Goal: Communication & Community: Answer question/provide support

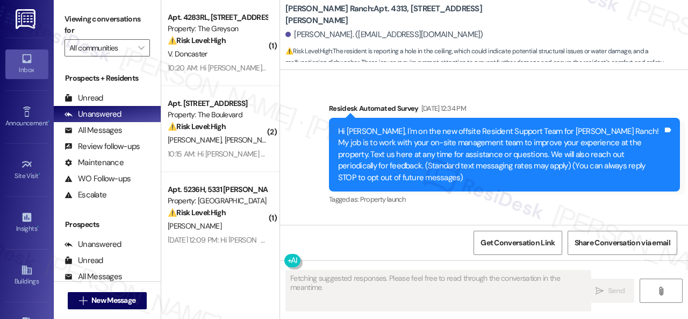
scroll to position [9340, 0]
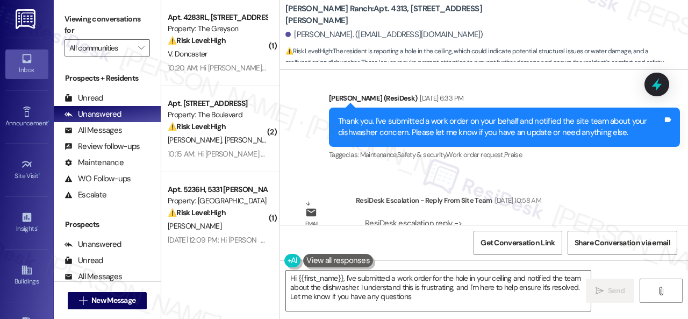
type textarea "Hi {{first_name}}, I've submitted a work order for the hole in your ceiling and…"
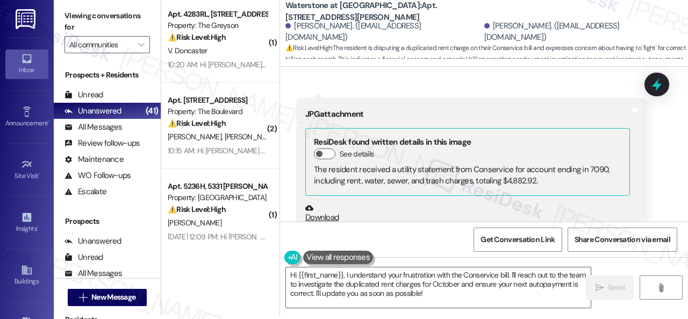
scroll to position [4314, 0]
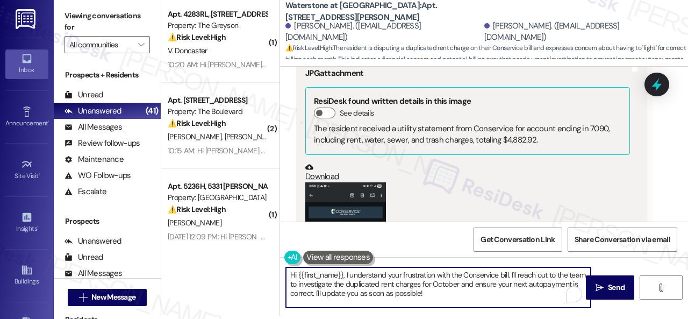
drag, startPoint x: 297, startPoint y: 273, endPoint x: 497, endPoint y: 302, distance: 201.6
click at [497, 302] on textarea "Hi {{first_name}}, I understand your frustration with the Conservice bill. I'll…" at bounding box center [438, 287] width 305 height 40
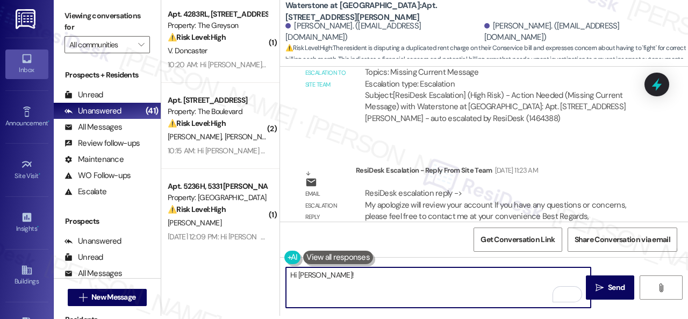
scroll to position [5174, 0]
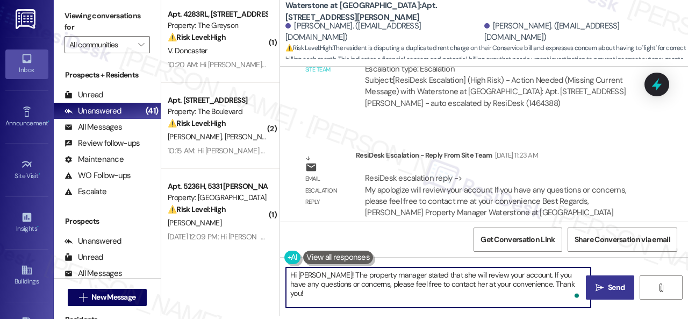
type textarea "Hi Yaneth! The property manager stated that she will review your account. If yo…"
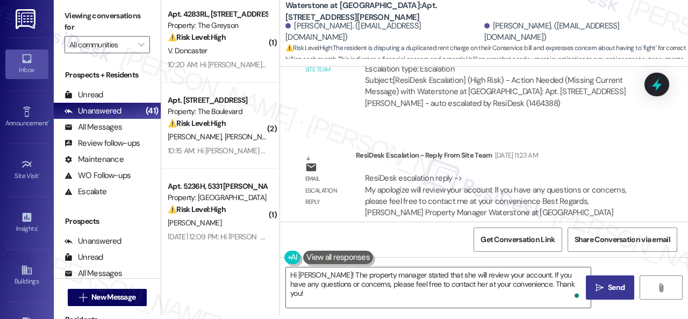
click at [608, 286] on span "Send" at bounding box center [616, 287] width 17 height 11
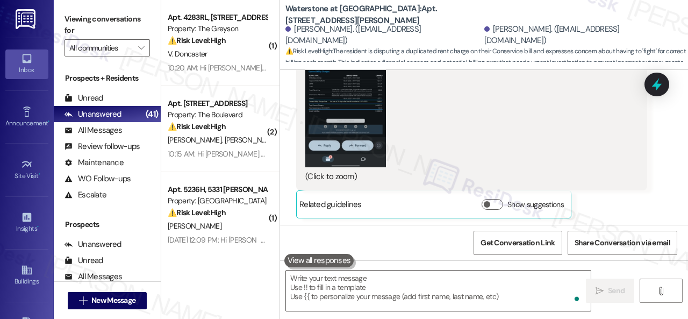
scroll to position [4494, 0]
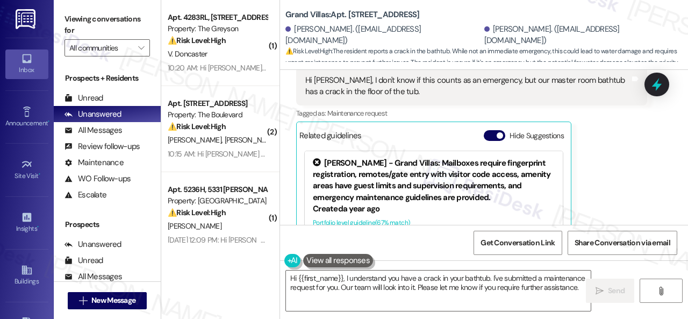
scroll to position [6785, 0]
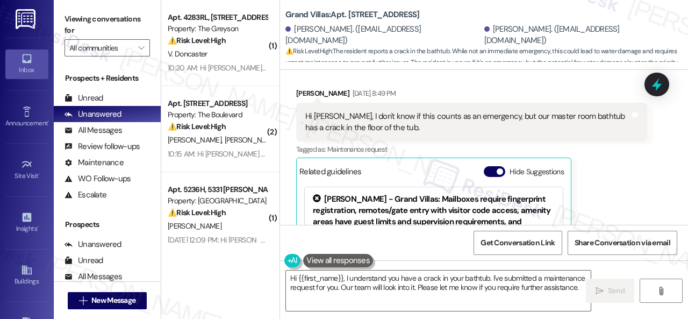
click at [453, 92] on div "Received via SMS [PERSON_NAME] [DATE] 8:49 PM Hi [PERSON_NAME], I don't know if…" at bounding box center [484, 192] width 408 height 258
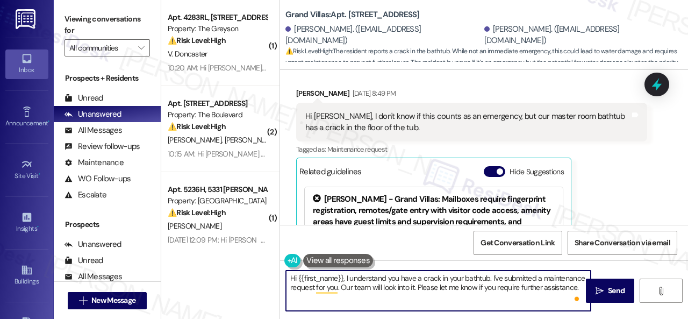
drag, startPoint x: 298, startPoint y: 278, endPoint x: 343, endPoint y: 271, distance: 45.6
click at [343, 271] on textarea "Hi {{first_name}}, I understand you have a crack in your bathtub. I've submitte…" at bounding box center [438, 290] width 305 height 40
paste textarea "apologize for the late reply because I am away during weekends.I"
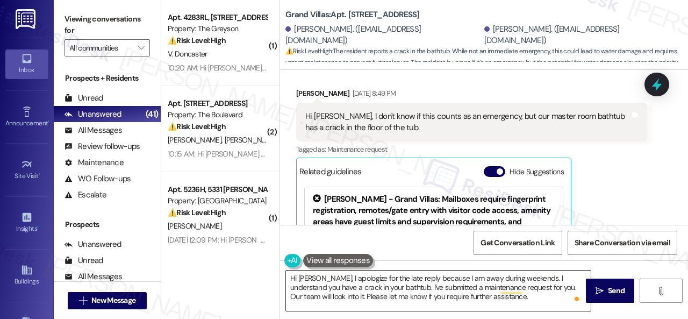
click at [452, 295] on textarea "Hi Blanca, I apologize for the late reply because I am away during weekends. I …" at bounding box center [438, 290] width 305 height 40
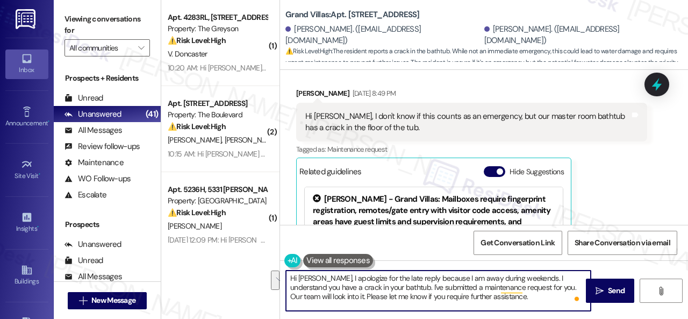
drag, startPoint x: 381, startPoint y: 285, endPoint x: 483, endPoint y: 302, distance: 103.5
click at [483, 302] on textarea "Hi Blanca, I apologize for the late reply because I am away during weekends. I …" at bounding box center [438, 290] width 305 height 40
paste textarea "s there already a work order for the issue? If so, may I have the work order nu…"
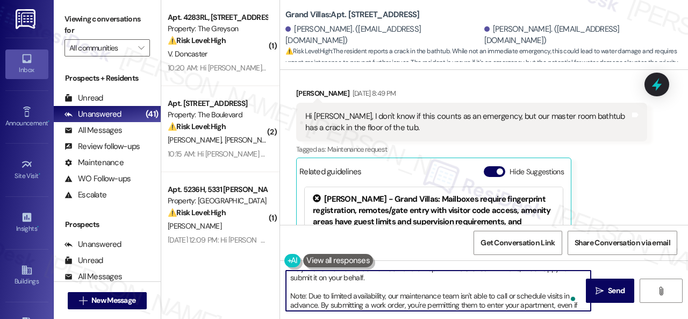
scroll to position [0, 0]
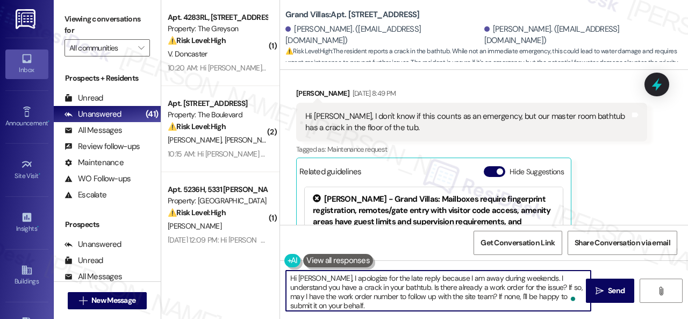
click at [378, 303] on textarea "Hi Blanca, I apologize for the late reply because I am away during weekends. I …" at bounding box center [438, 290] width 305 height 40
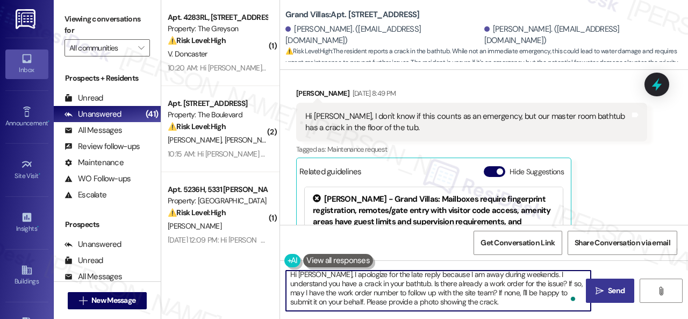
type textarea "Hi Blanca, I apologize for the late reply because I am away during weekends. I …"
click at [600, 288] on span " Send" at bounding box center [611, 290] width 34 height 11
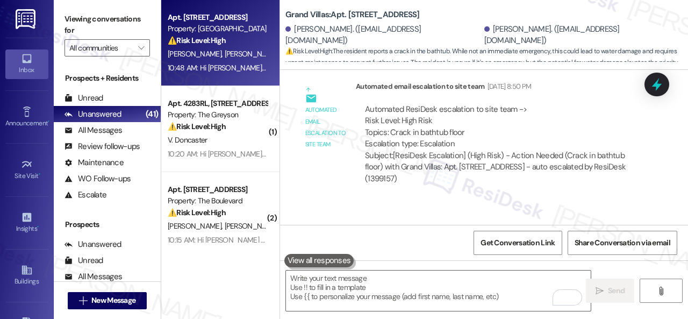
scroll to position [7223, 0]
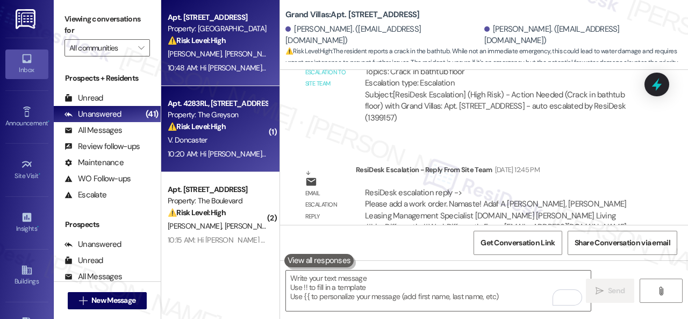
click at [232, 134] on div "V. Doncaster" at bounding box center [218, 139] width 102 height 13
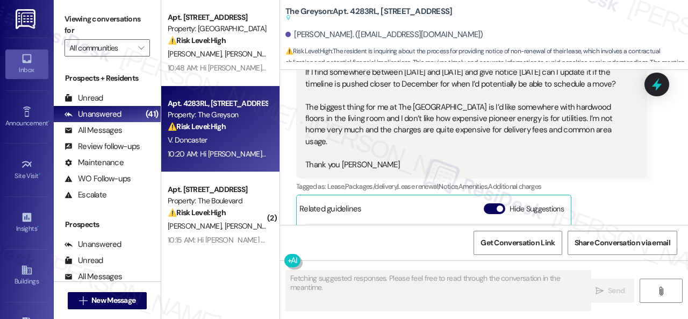
scroll to position [4799, 0]
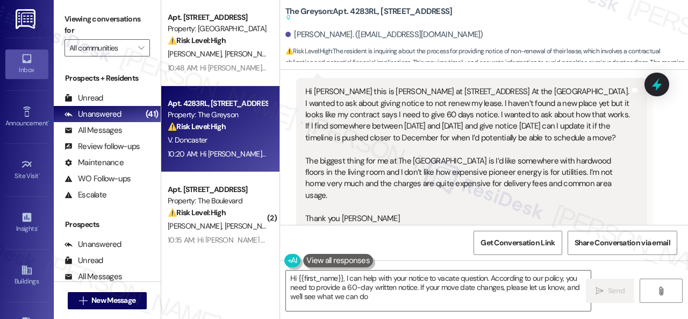
type textarea "Hi {{first_name}}, I can help with your notice to vacate question. According to…"
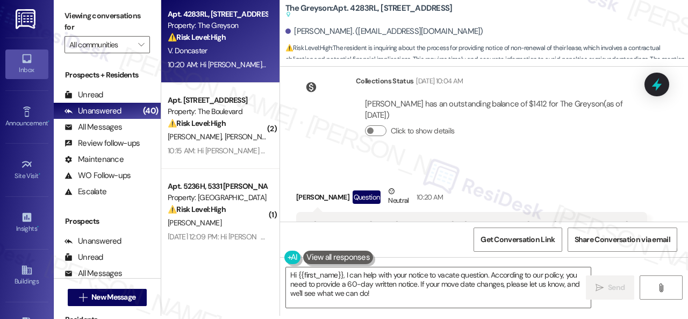
scroll to position [4501, 0]
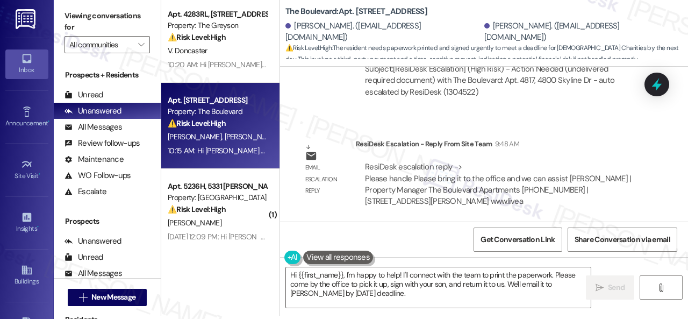
scroll to position [12053, 0]
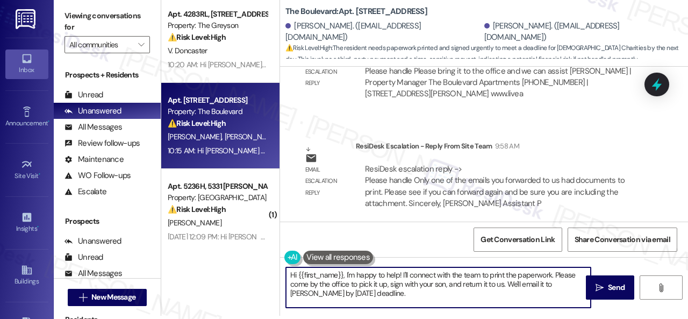
drag, startPoint x: 297, startPoint y: 275, endPoint x: 367, endPoint y: 291, distance: 71.2
click at [367, 291] on textarea "Hi {{first_name}}, I'm happy to help! I'll connect with the team to print the p…" at bounding box center [438, 287] width 305 height 40
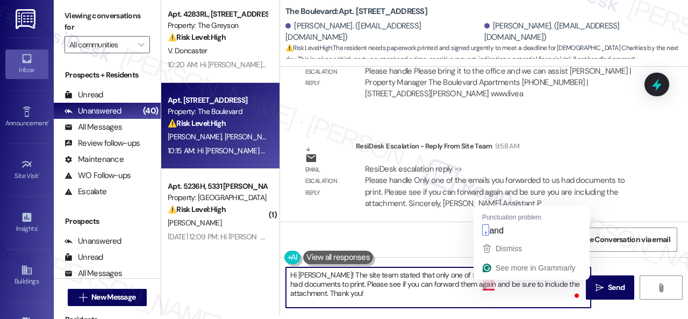
click at [486, 287] on textarea "Hi Garry! The site team stated that only one of the emails you forwarded to the…" at bounding box center [438, 287] width 305 height 40
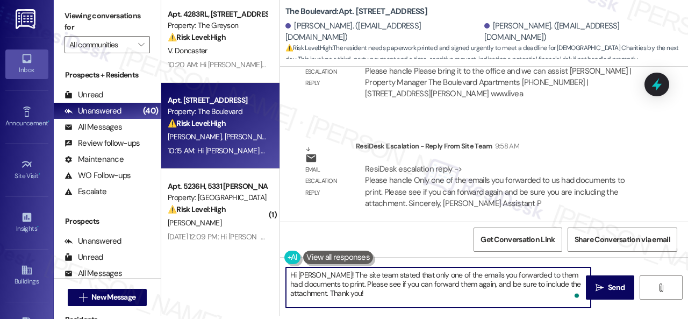
scroll to position [11999, 0]
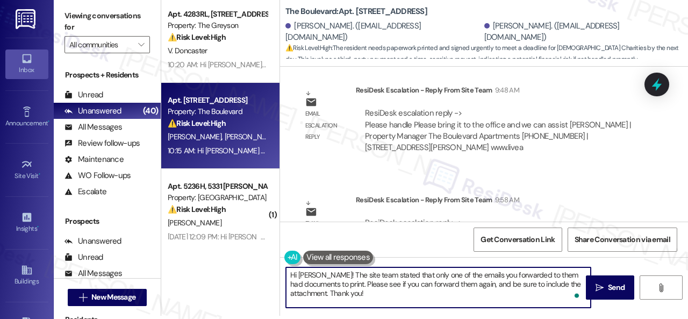
click at [330, 291] on textarea "Hi Garry! The site team stated that only one of the emails you forwarded to the…" at bounding box center [438, 287] width 305 height 40
click at [531, 296] on textarea "Hi [PERSON_NAME]! The site team stated that only one of the emails you forwarde…" at bounding box center [438, 287] width 305 height 40
type textarea "Hi [PERSON_NAME]! The site team stated that only one of the emails you forwarde…"
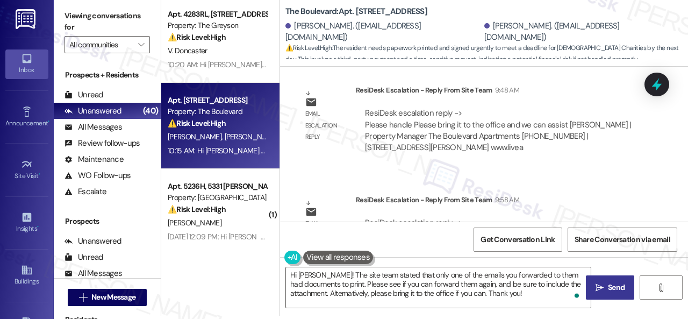
click at [606, 286] on span "Send" at bounding box center [616, 287] width 21 height 11
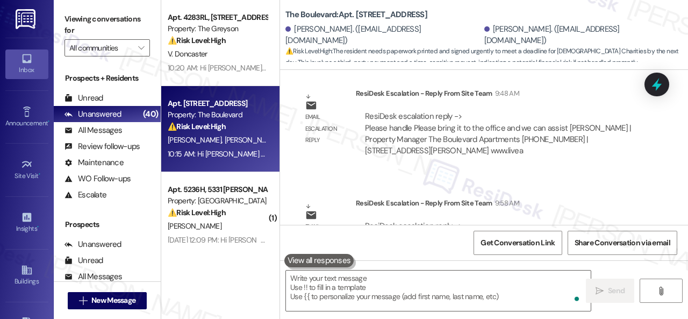
scroll to position [12322, 0]
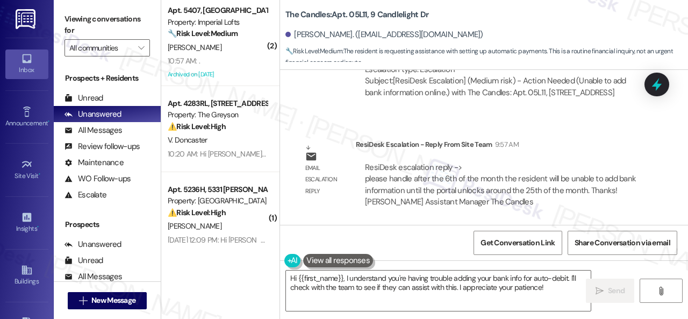
scroll to position [7762, 0]
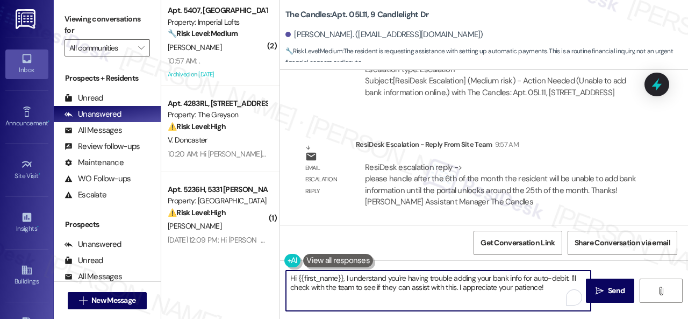
drag, startPoint x: 344, startPoint y: 280, endPoint x: 547, endPoint y: 295, distance: 203.2
click at [547, 295] on textarea "Hi {{first_name}}, I understand you're having trouble adding your bank info for…" at bounding box center [438, 290] width 305 height 40
type textarea "Hi {{first_name}}, the assistant manager stated that after the 6th of the month…"
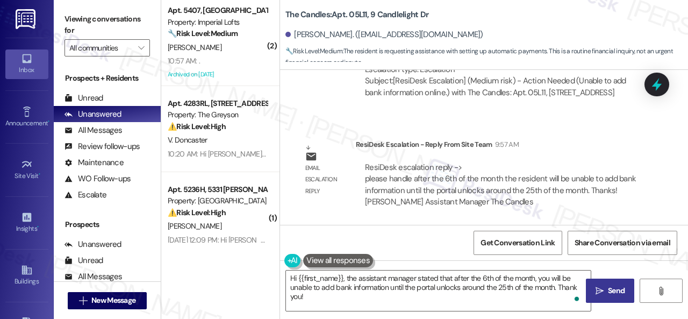
click at [614, 290] on span "Send" at bounding box center [616, 290] width 17 height 11
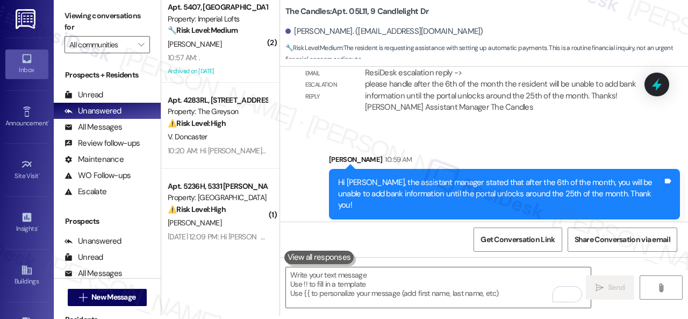
scroll to position [7849, 0]
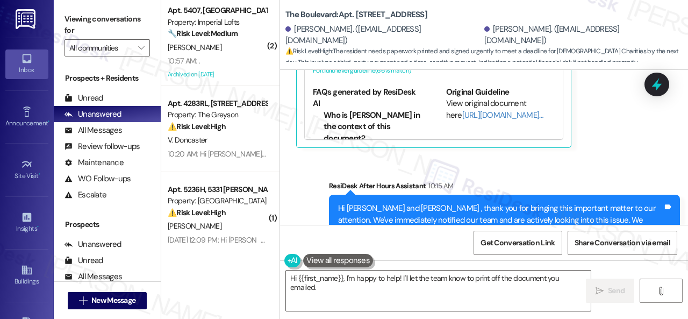
scroll to position [23, 0]
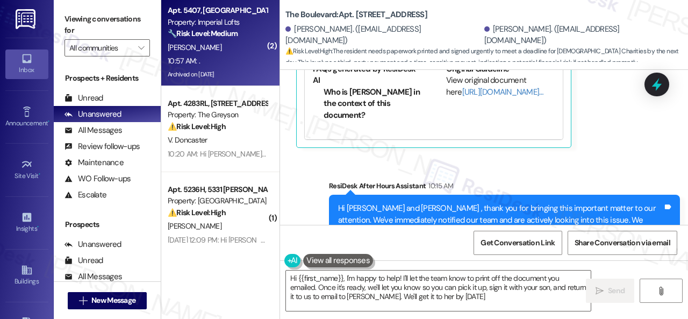
type textarea "Hi {{first_name}}, I'm happy to help! I'll let the team know to print off the d…"
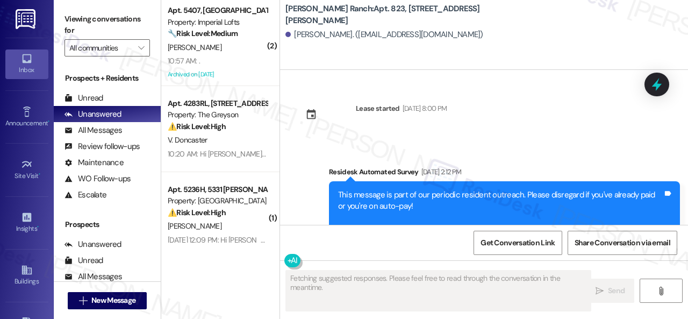
scroll to position [3242, 0]
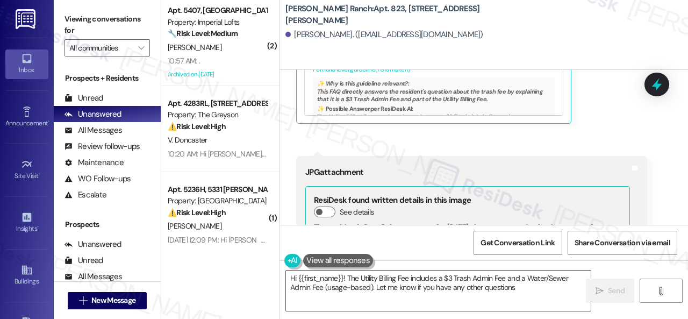
type textarea "Hi {{first_name}}! The Utility Billing Fee includes a $3 Trash Admin Fee and a …"
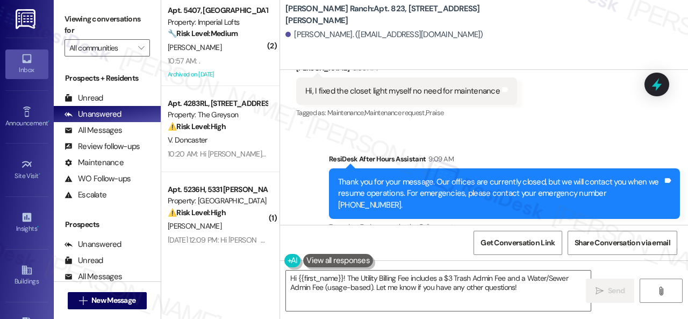
scroll to position [2382, 0]
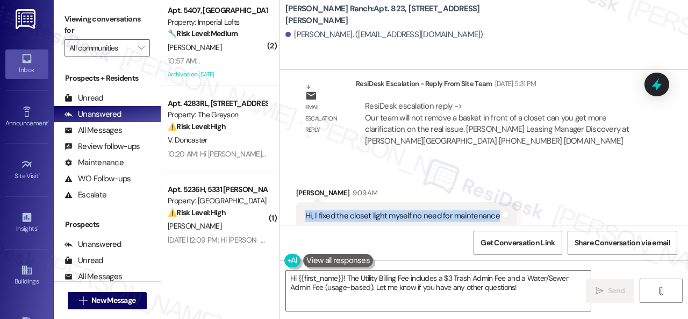
drag, startPoint x: 303, startPoint y: 203, endPoint x: 493, endPoint y: 208, distance: 189.8
click at [493, 208] on div "Hi, I fixed the closet light myself no need for maintenance Tags and notes" at bounding box center [406, 215] width 221 height 27
copy div "Hi, I fixed the closet light myself no need for maintenance"
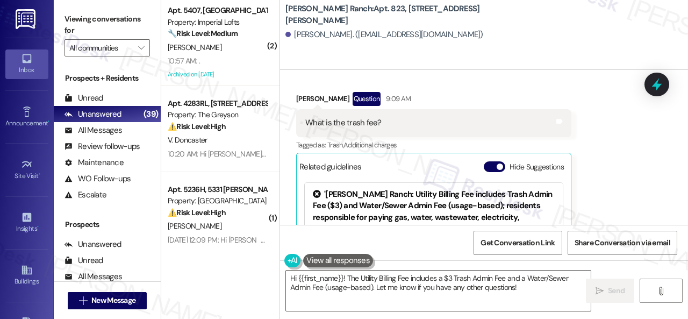
scroll to position [2650, 0]
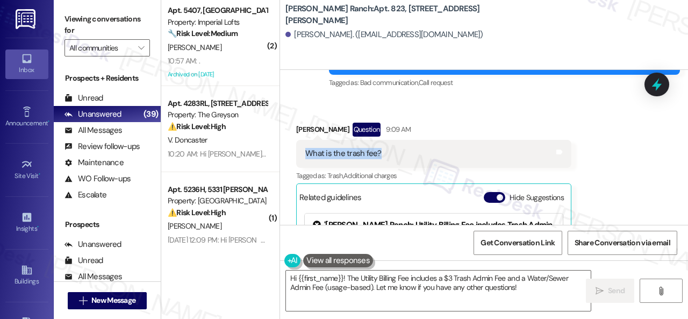
drag, startPoint x: 300, startPoint y: 130, endPoint x: 378, endPoint y: 131, distance: 78.5
click at [378, 140] on div "What is the trash fee? Tags and notes" at bounding box center [433, 153] width 275 height 27
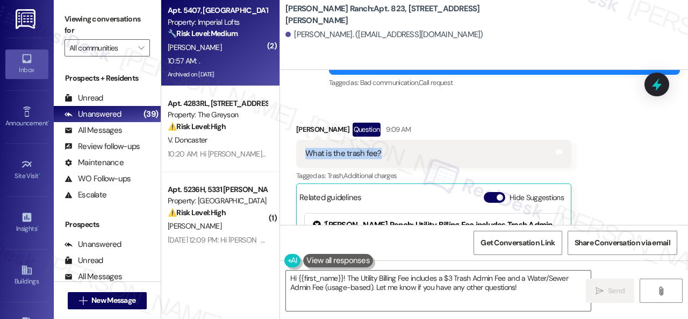
copy div "What is the trash fee?"
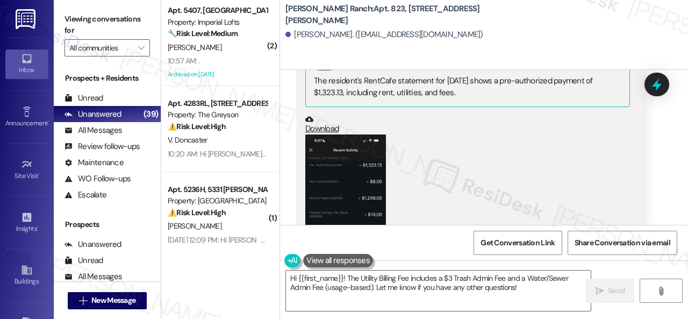
scroll to position [3027, 0]
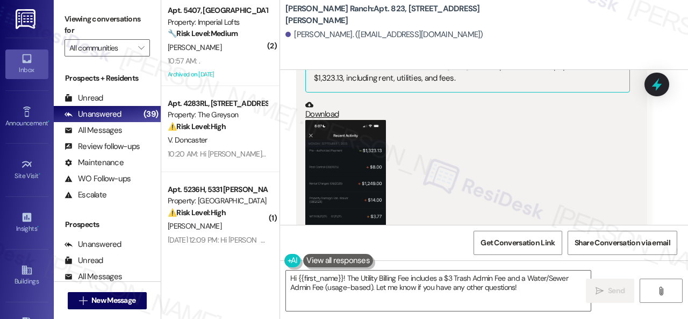
click at [330, 153] on button "Zoom image" at bounding box center [345, 207] width 81 height 175
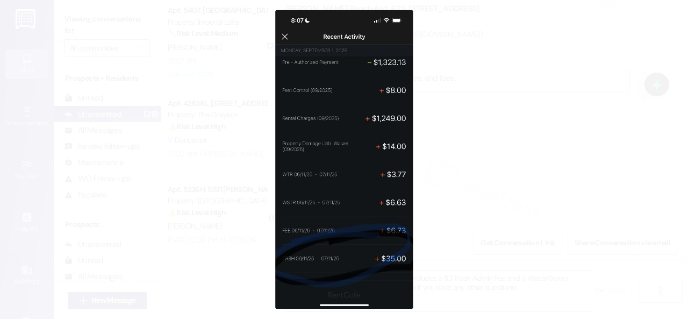
click at [454, 182] on button "Unzoom image" at bounding box center [344, 159] width 688 height 319
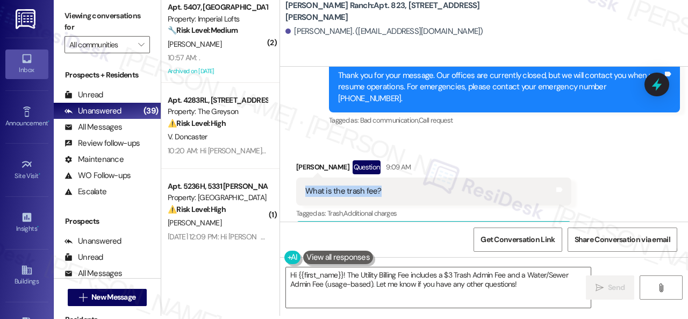
scroll to position [2597, 0]
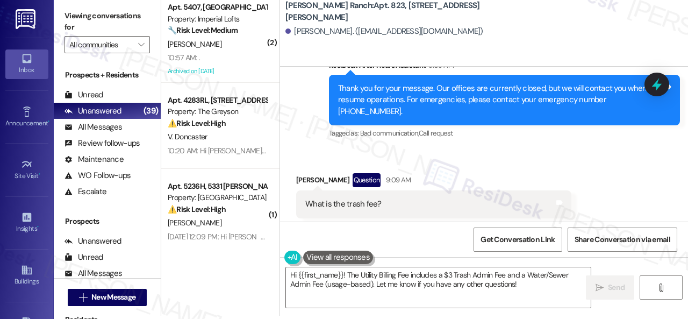
click at [440, 318] on div "Viewing conversations for All communities  Prospects + Residents Unread (0) Un…" at bounding box center [371, 159] width 634 height 319
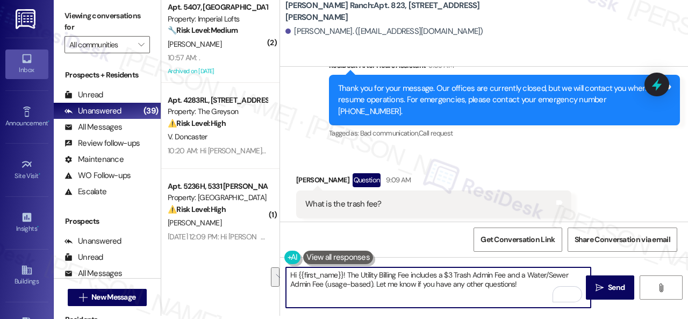
drag, startPoint x: 537, startPoint y: 283, endPoint x: 348, endPoint y: 274, distance: 188.9
click at [348, 274] on textarea "Hi {{first_name}}! The Utility Billing Fee includes a $3 Trash Admin Fee and a …" at bounding box center [438, 287] width 305 height 40
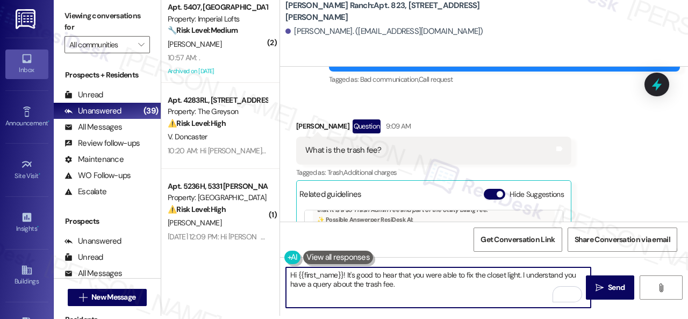
scroll to position [2704, 0]
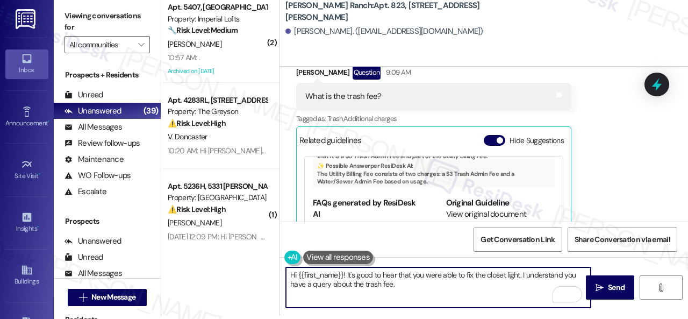
paste textarea "I will forward your inquiry to the site team and get back to you as soon as I r…"
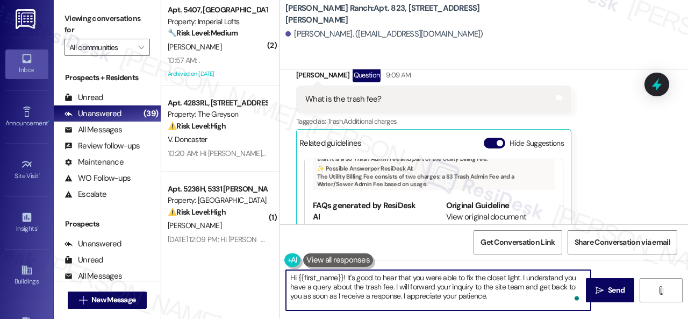
scroll to position [0, 0]
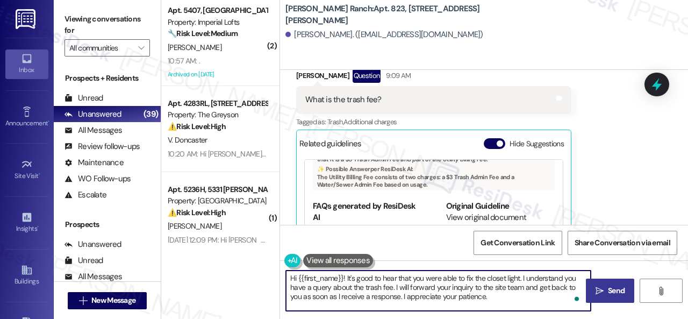
type textarea "Hi {{first_name}}! It's good to hear that you were able to fix the closet light…"
click at [594, 287] on span " Send" at bounding box center [611, 290] width 34 height 11
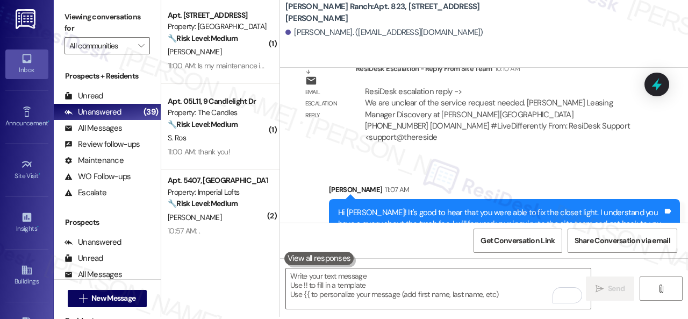
scroll to position [3, 0]
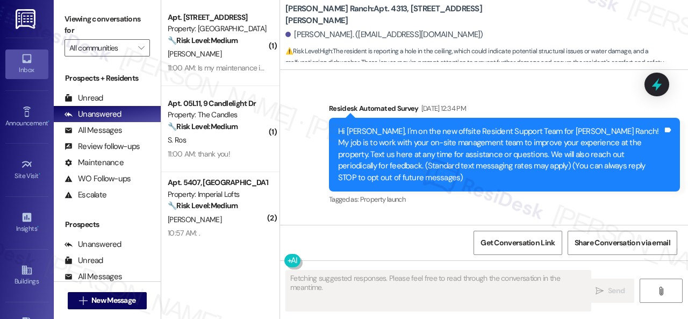
scroll to position [9340, 0]
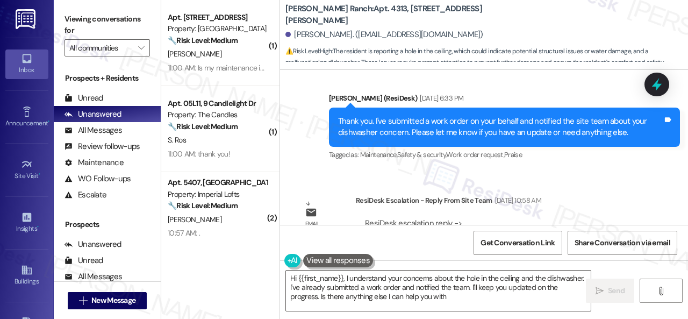
type textarea "Hi {{first_name}}, I understand your concerns about the hole in the ceiling and…"
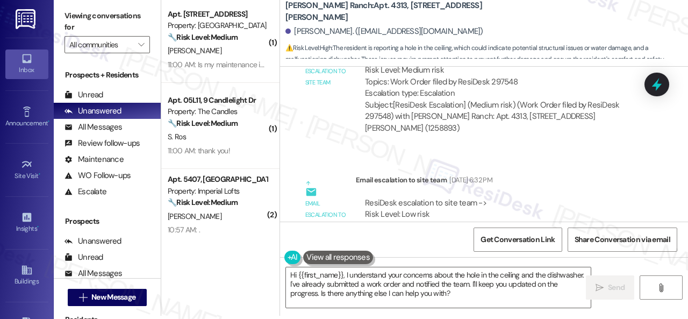
scroll to position [9125, 0]
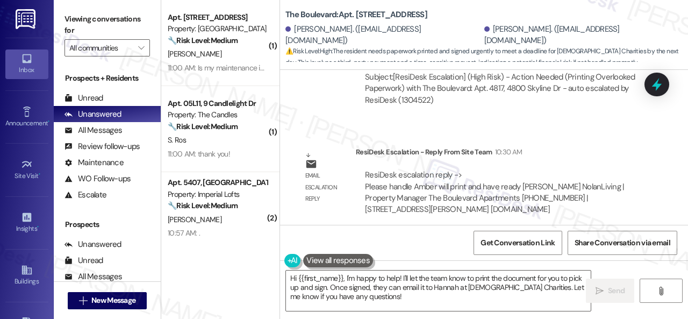
scroll to position [12730, 0]
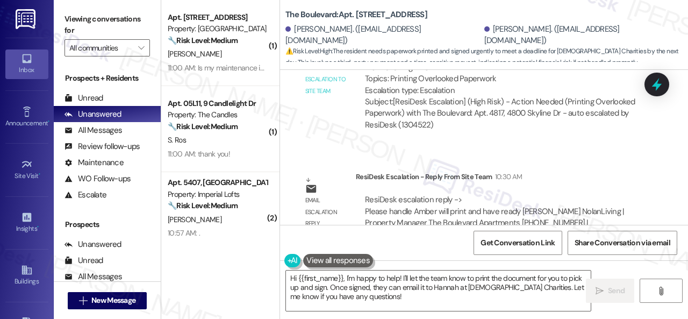
drag, startPoint x: 367, startPoint y: 297, endPoint x: 242, endPoint y: 245, distance: 135.4
click at [242, 247] on div "( 1 ) Apt. 109, 1550 Katy Gap Rd Property: Grand Villas 🔧 Risk Level: Medium Th…" at bounding box center [424, 159] width 527 height 319
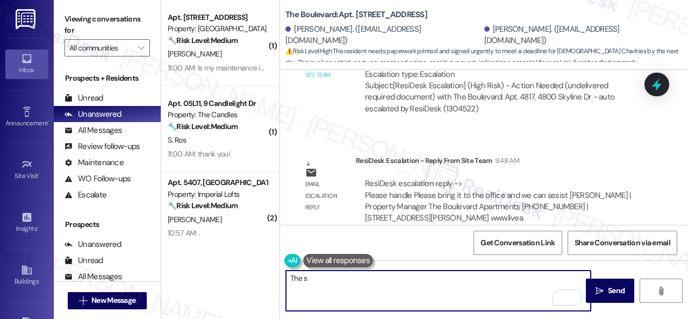
scroll to position [11978, 0]
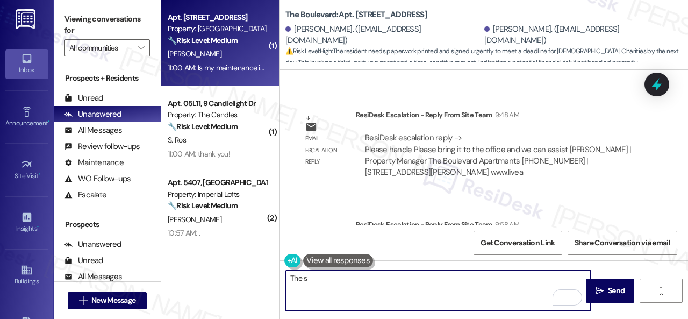
type textarea "The s"
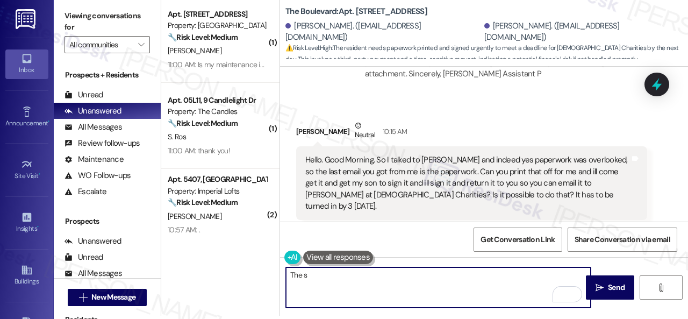
scroll to position [12139, 0]
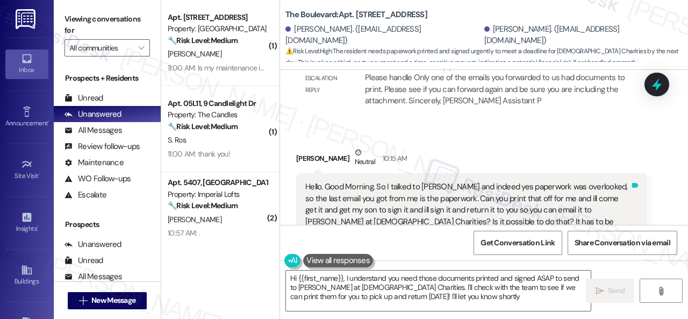
type textarea "Hi {{first_name}}, I understand you need those documents printed and signed ASA…"
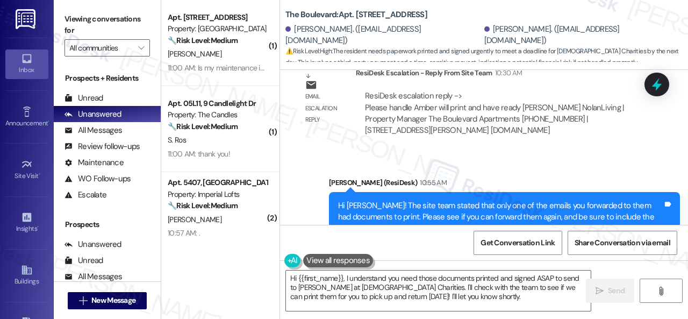
scroll to position [12838, 0]
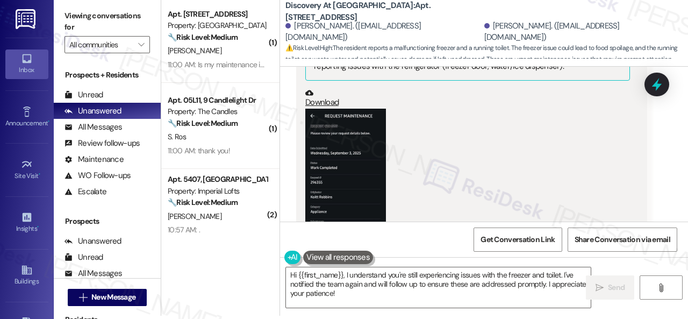
scroll to position [2562, 0]
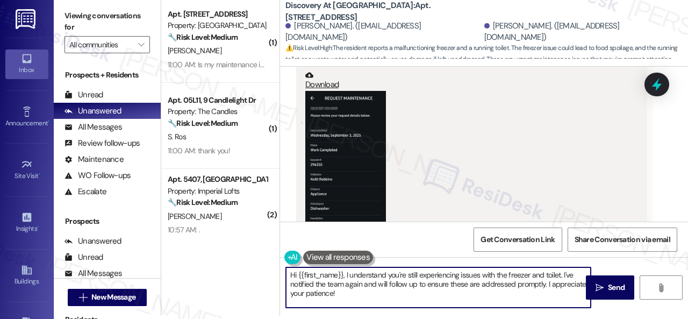
drag, startPoint x: 299, startPoint y: 277, endPoint x: 338, endPoint y: 296, distance: 43.8
click at [338, 296] on textarea "Hi {{first_name}}, I understand you're still experiencing issues with the freez…" at bounding box center [438, 287] width 305 height 40
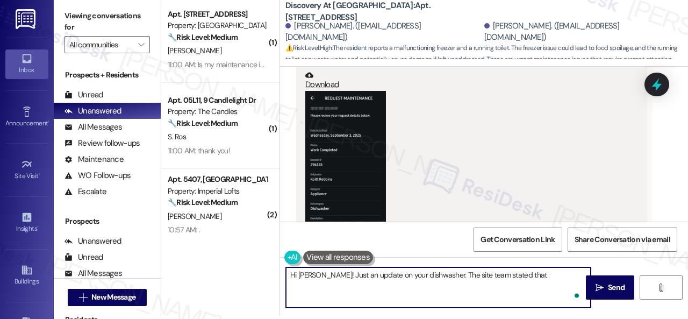
paste textarea "dishwasher has been ordered and will be installed afterwards."
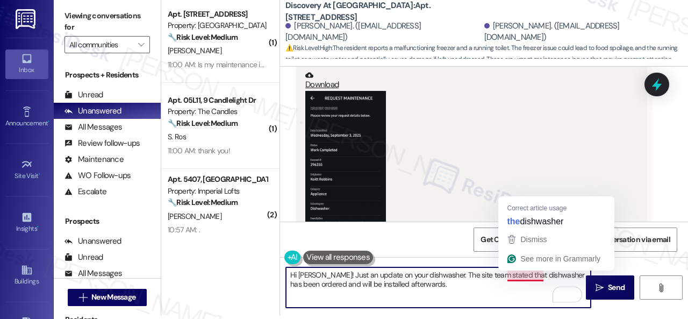
click at [509, 276] on textarea "Hi [PERSON_NAME]! Just an update on your dishwasher. The site team stated that …" at bounding box center [438, 287] width 305 height 40
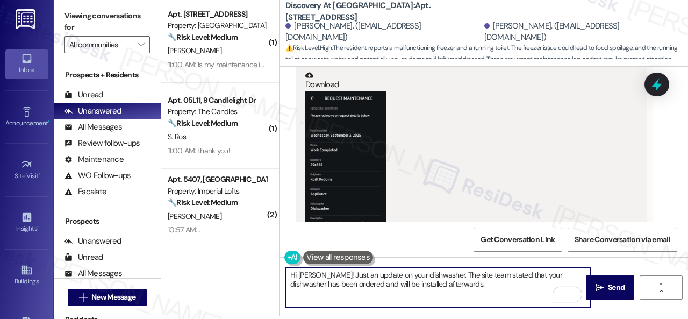
click at [454, 285] on textarea "Hi [PERSON_NAME]! Just an update on your dishwasher. The site team stated that …" at bounding box center [438, 287] width 305 height 40
type textarea "Hi [PERSON_NAME]! Just an update on your dishwasher. The site team stated that …"
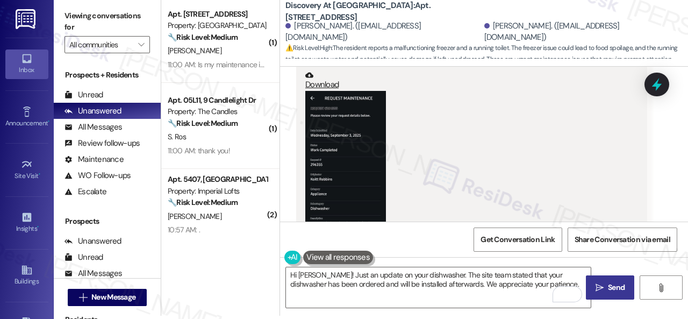
click at [606, 285] on span "Send" at bounding box center [616, 287] width 21 height 11
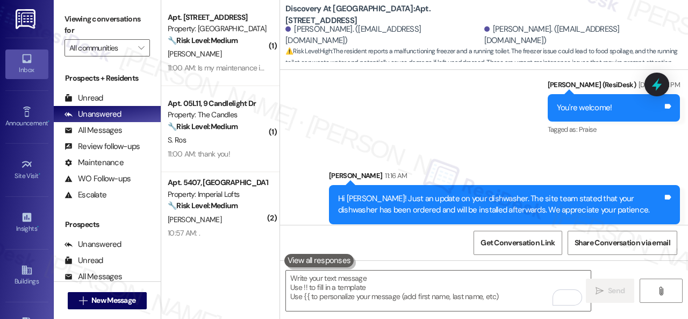
scroll to position [4100, 0]
